Goal: Task Accomplishment & Management: Complete application form

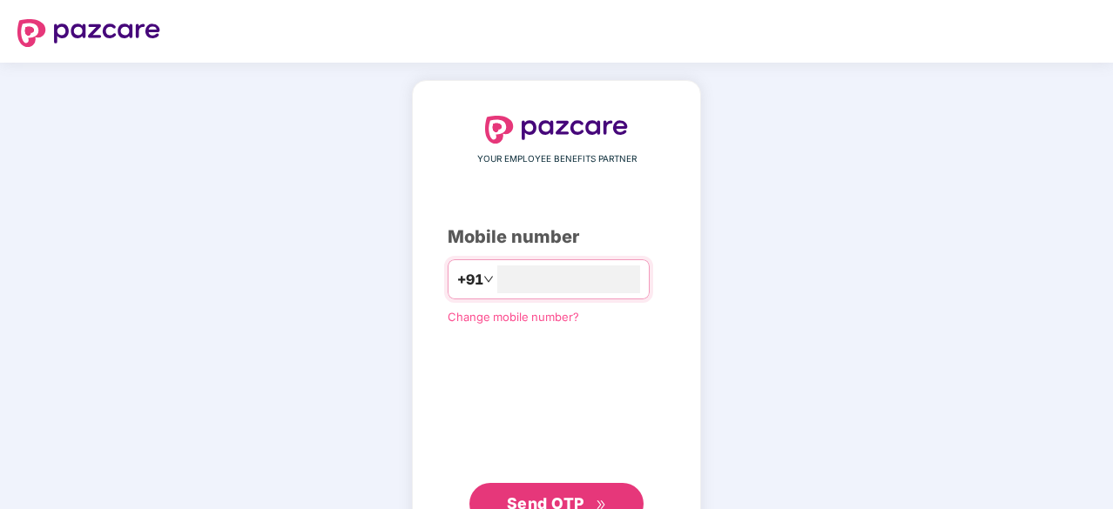
type input "**********"
click at [556, 483] on button "Send OTP" at bounding box center [556, 503] width 174 height 42
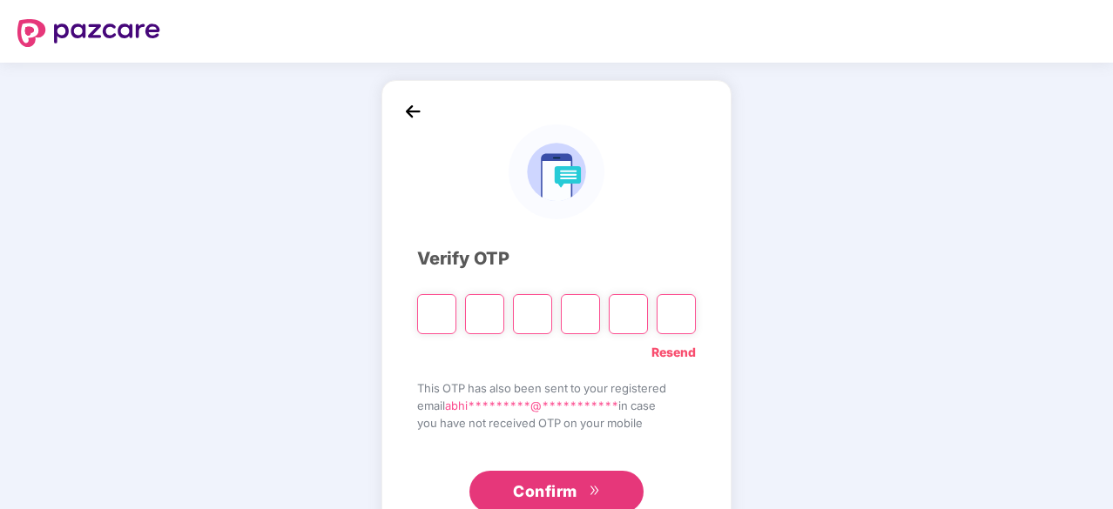
type input "*"
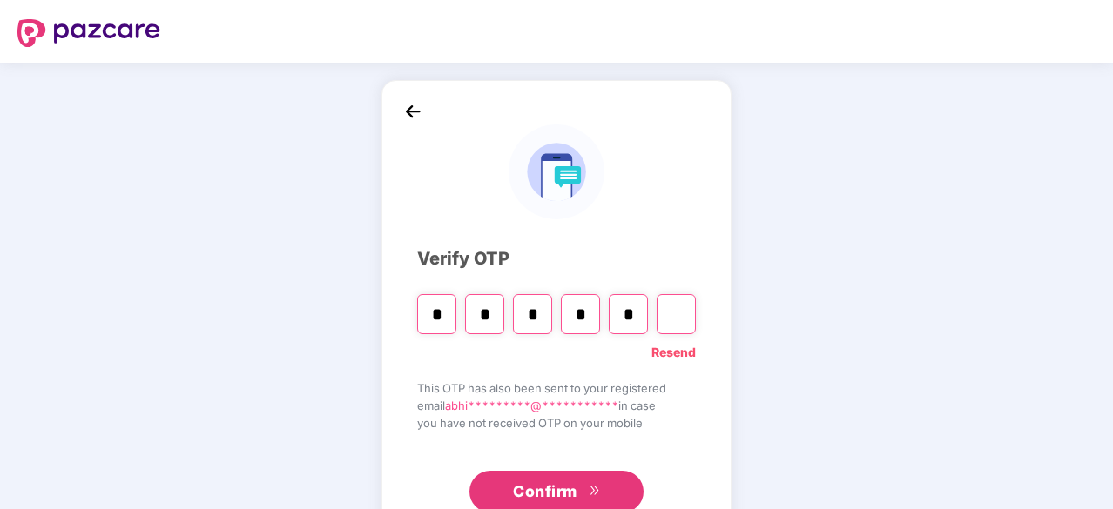
type input "*"
